Goal: Entertainment & Leisure: Browse casually

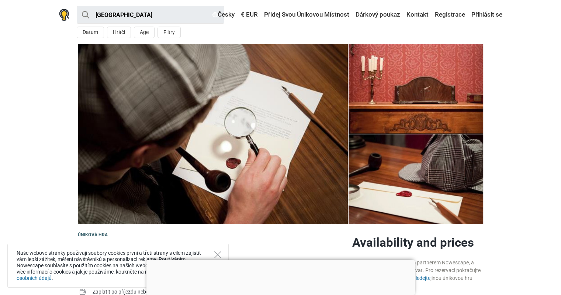
click at [395, 100] on img at bounding box center [416, 89] width 135 height 90
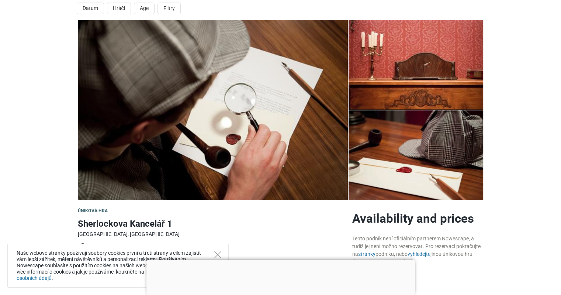
scroll to position [37, 0]
